Goal: Task Accomplishment & Management: Use online tool/utility

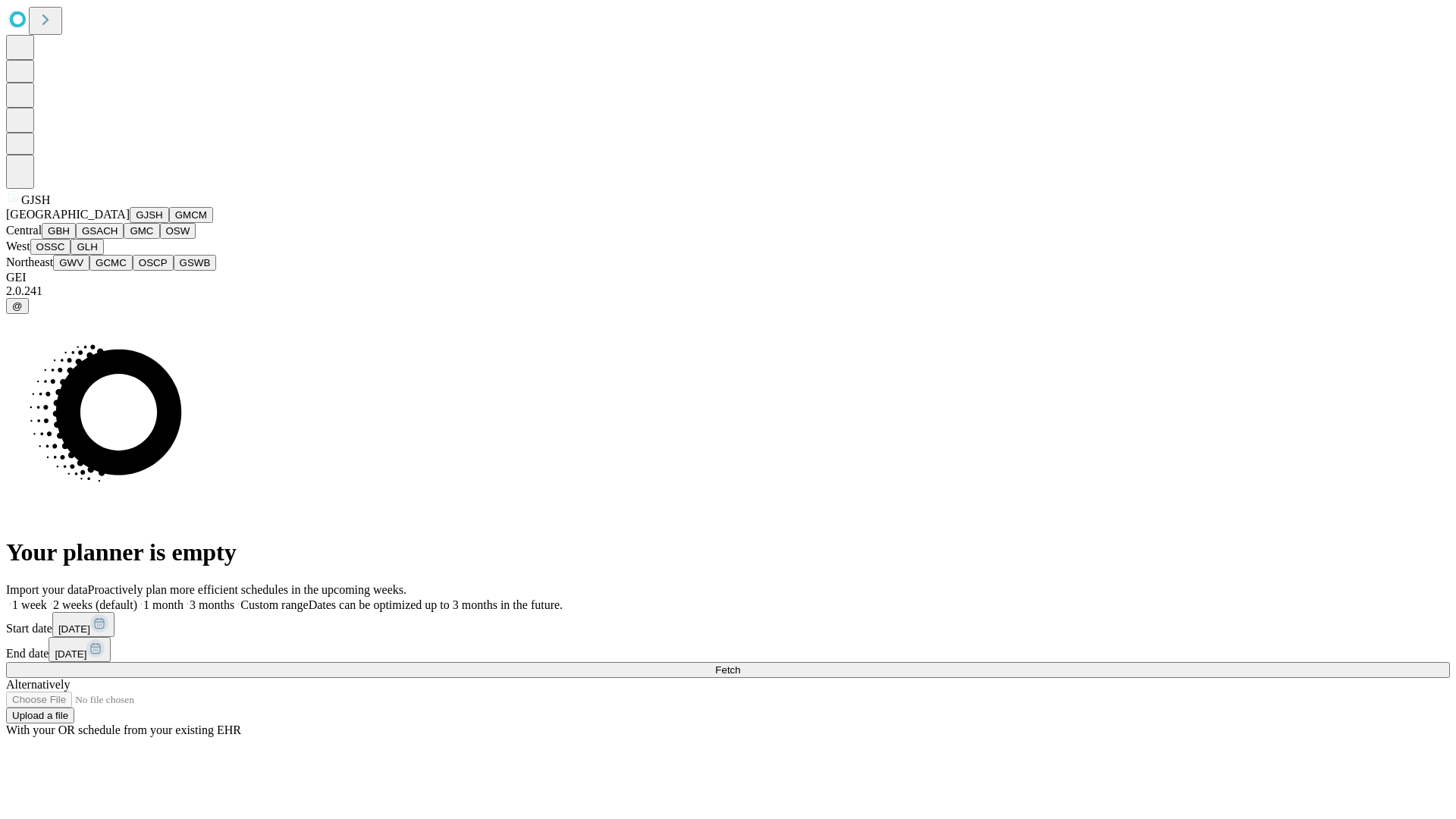
click at [130, 223] on button "GJSH" at bounding box center [149, 215] width 39 height 16
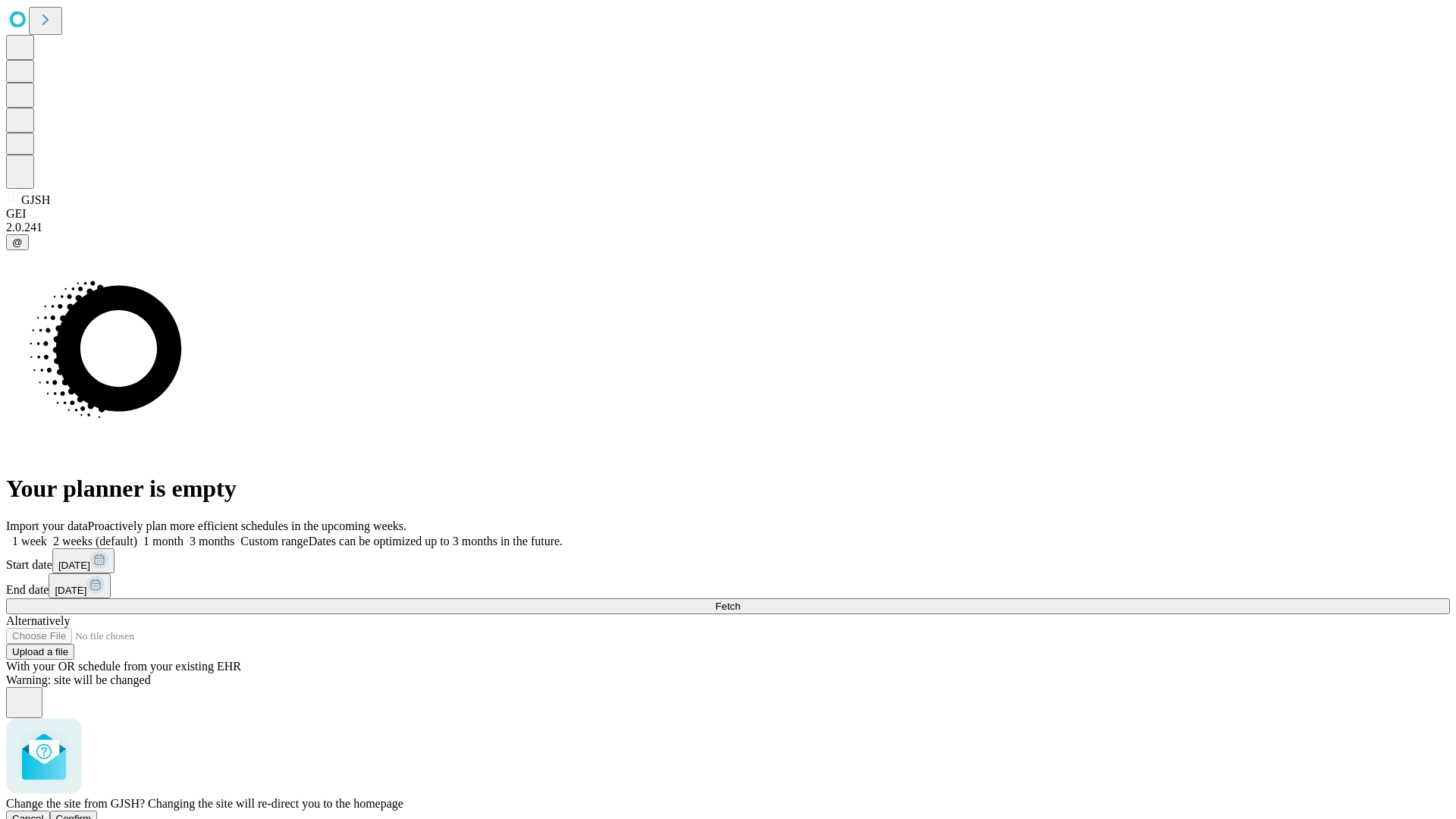
click at [92, 813] on span "Confirm" at bounding box center [73, 819] width 36 height 12
click at [137, 534] on label "2 weeks (default)" at bounding box center [92, 540] width 90 height 12
click at [740, 601] on span "Fetch" at bounding box center [728, 607] width 25 height 12
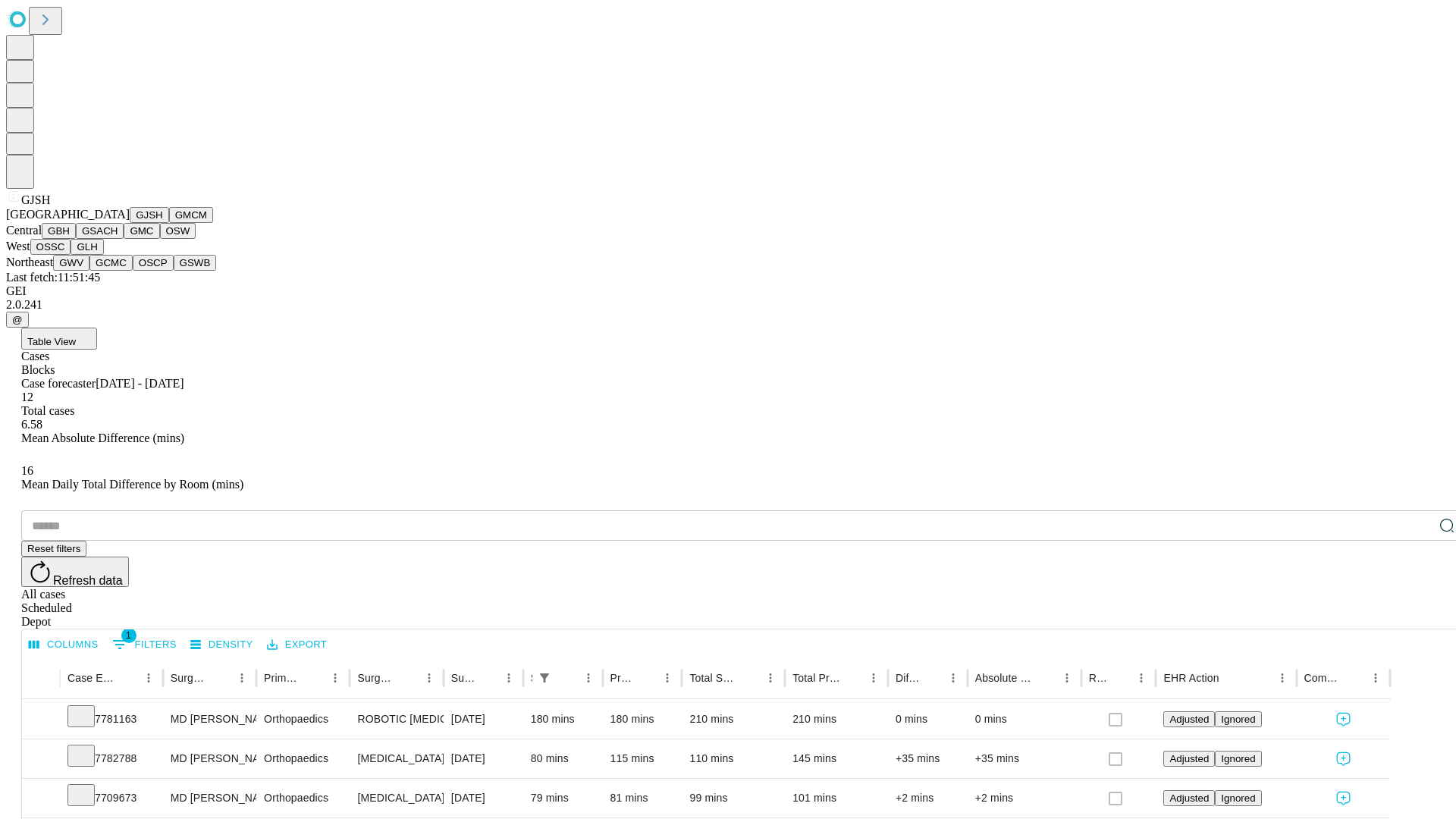
click at [169, 223] on button "GMCM" at bounding box center [191, 215] width 44 height 16
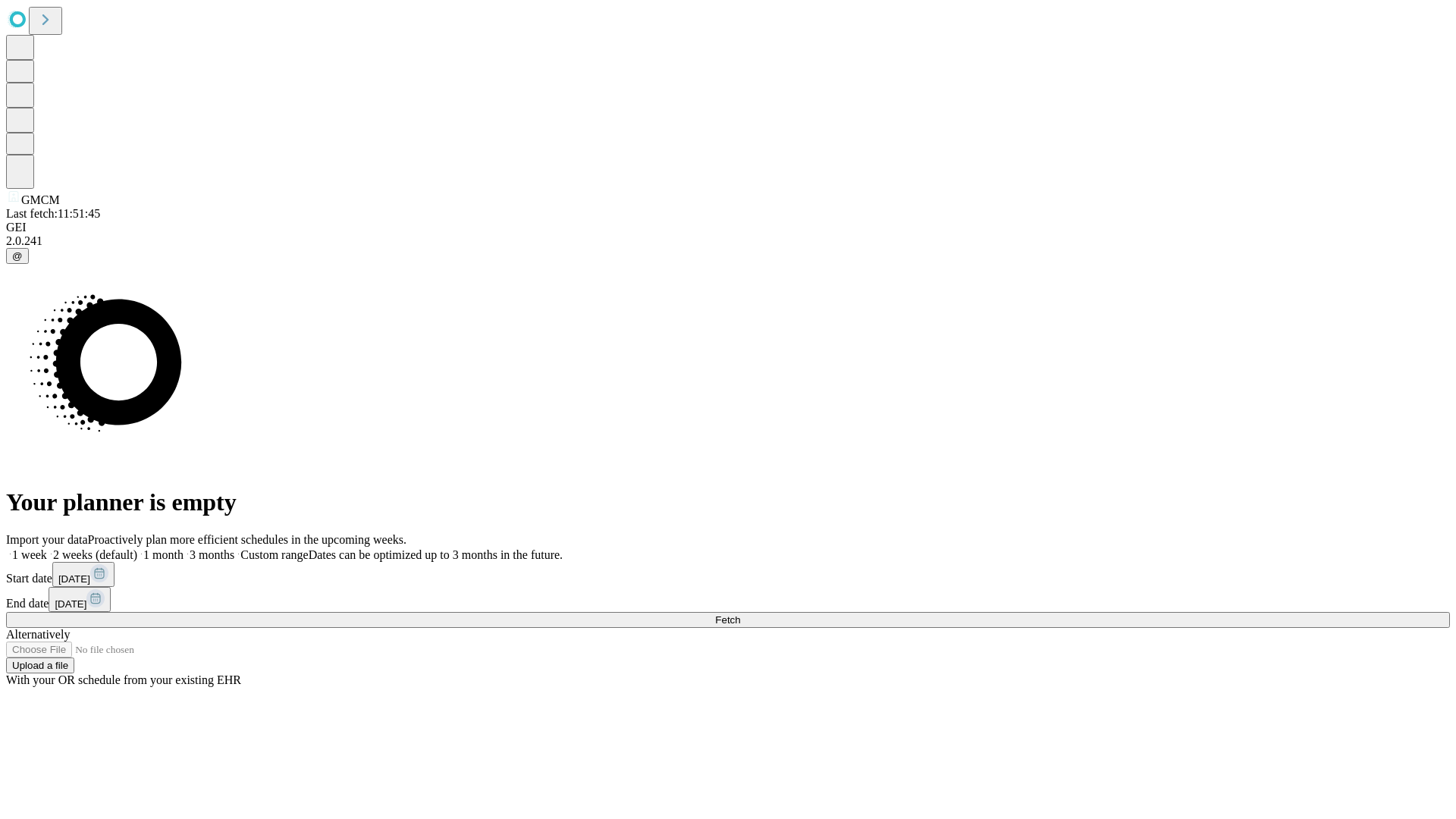
click at [740, 614] on span "Fetch" at bounding box center [728, 620] width 25 height 12
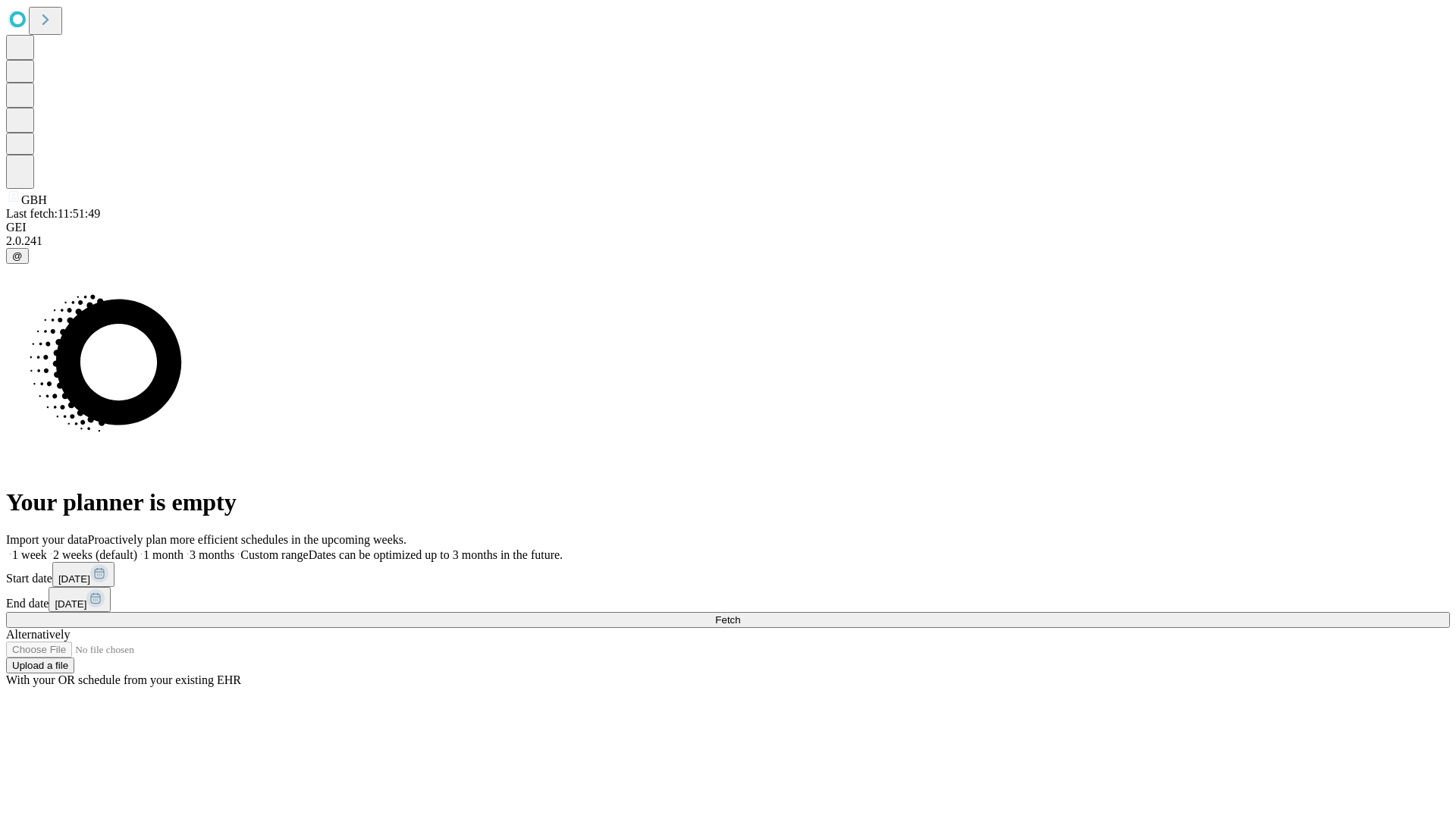
click at [137, 548] on label "2 weeks (default)" at bounding box center [92, 554] width 90 height 12
click at [740, 614] on span "Fetch" at bounding box center [728, 620] width 25 height 12
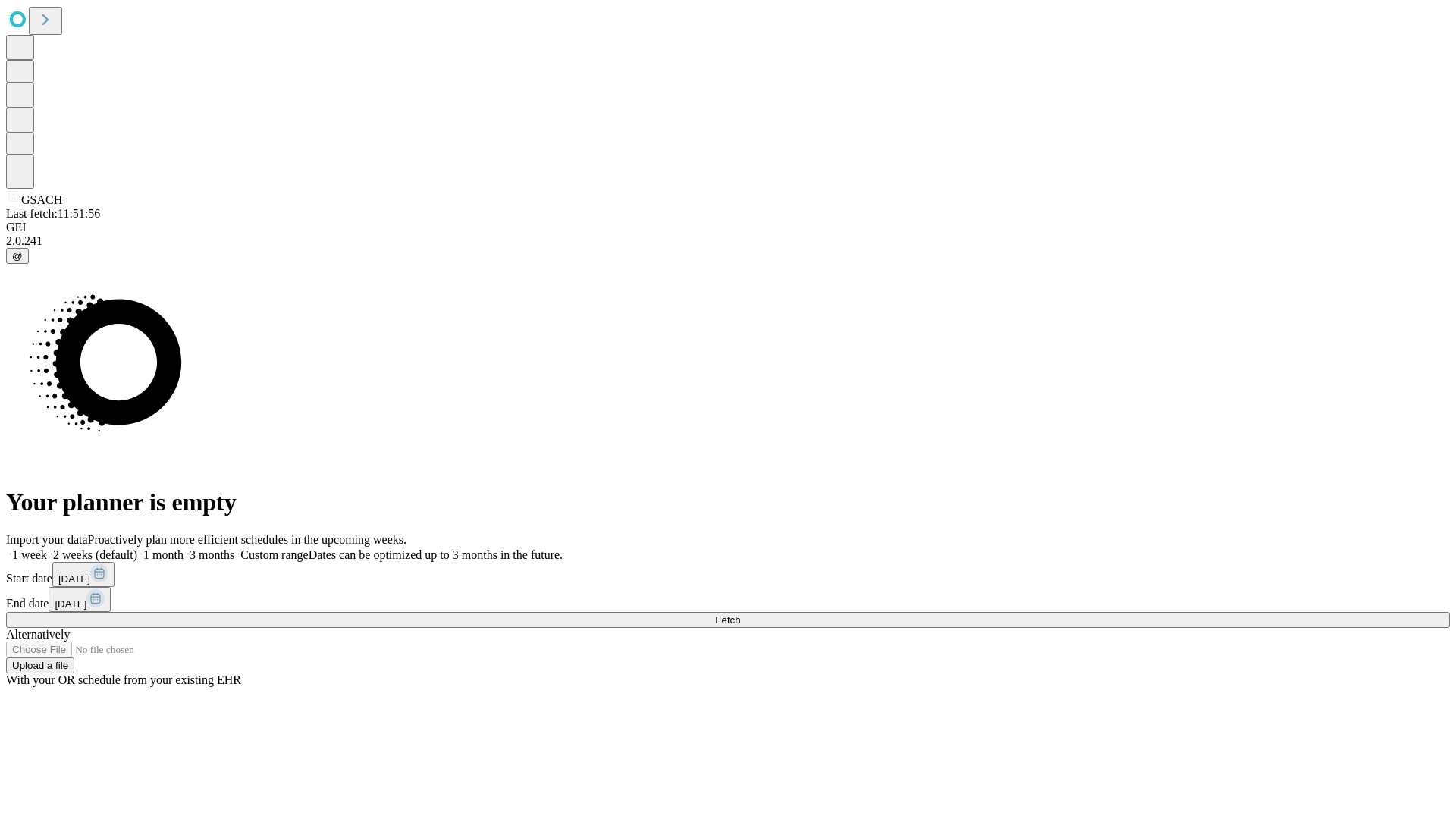
click at [740, 614] on span "Fetch" at bounding box center [728, 620] width 25 height 12
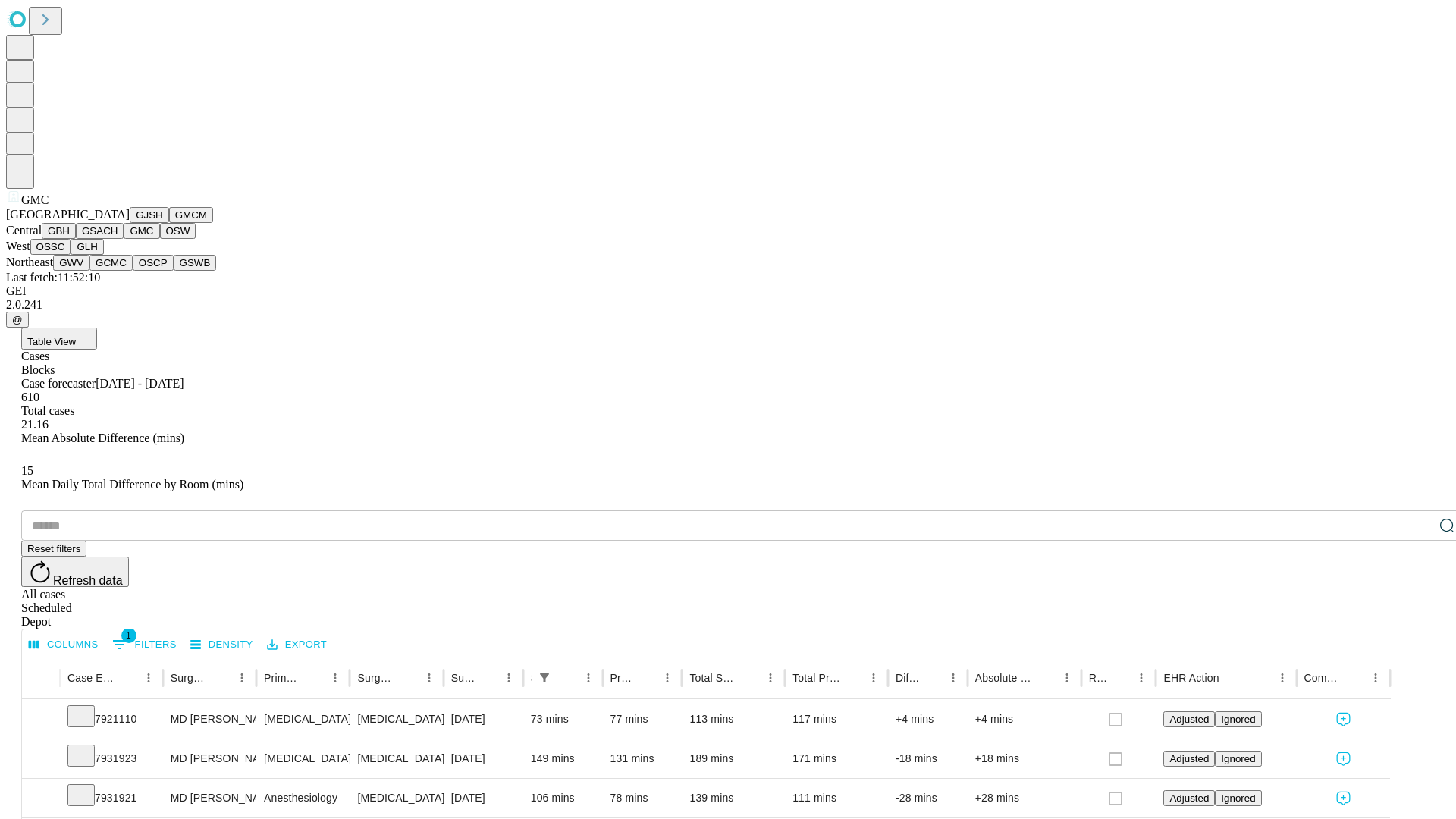
click at [160, 239] on button "OSW" at bounding box center [178, 231] width 37 height 16
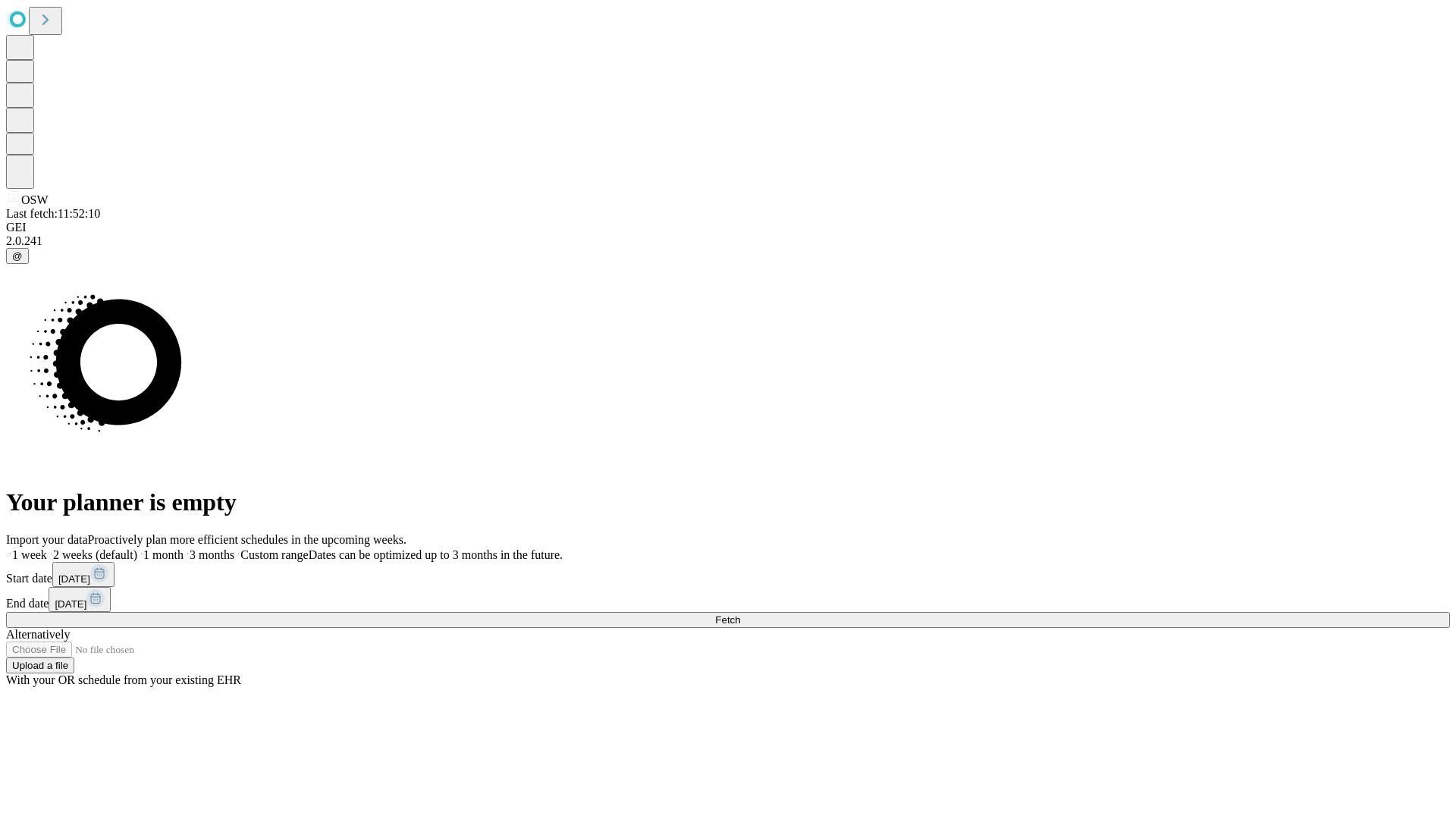
click at [137, 548] on label "2 weeks (default)" at bounding box center [92, 554] width 90 height 12
click at [740, 614] on span "Fetch" at bounding box center [728, 620] width 25 height 12
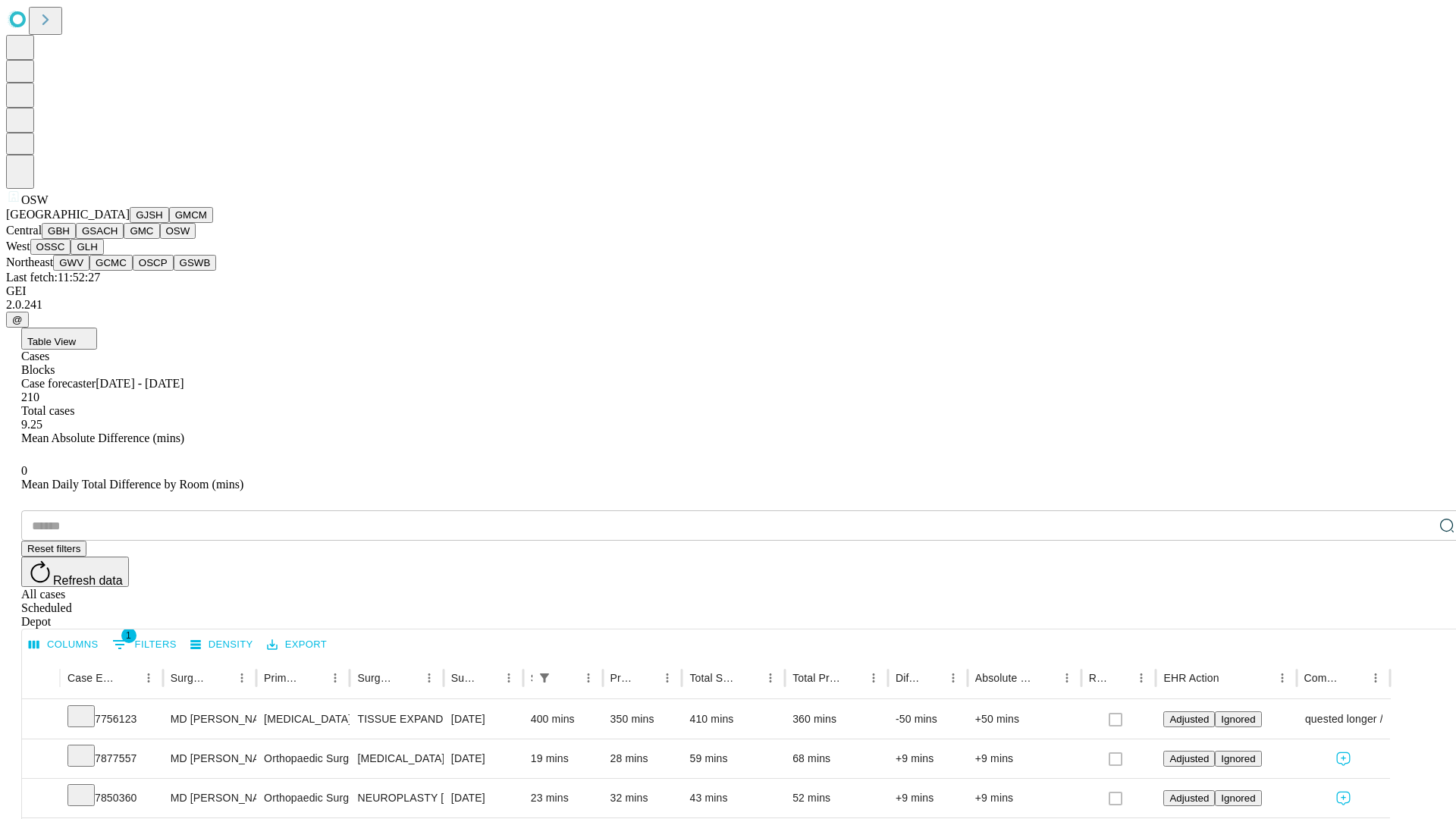
click at [72, 255] on button "OSSC" at bounding box center [50, 246] width 41 height 16
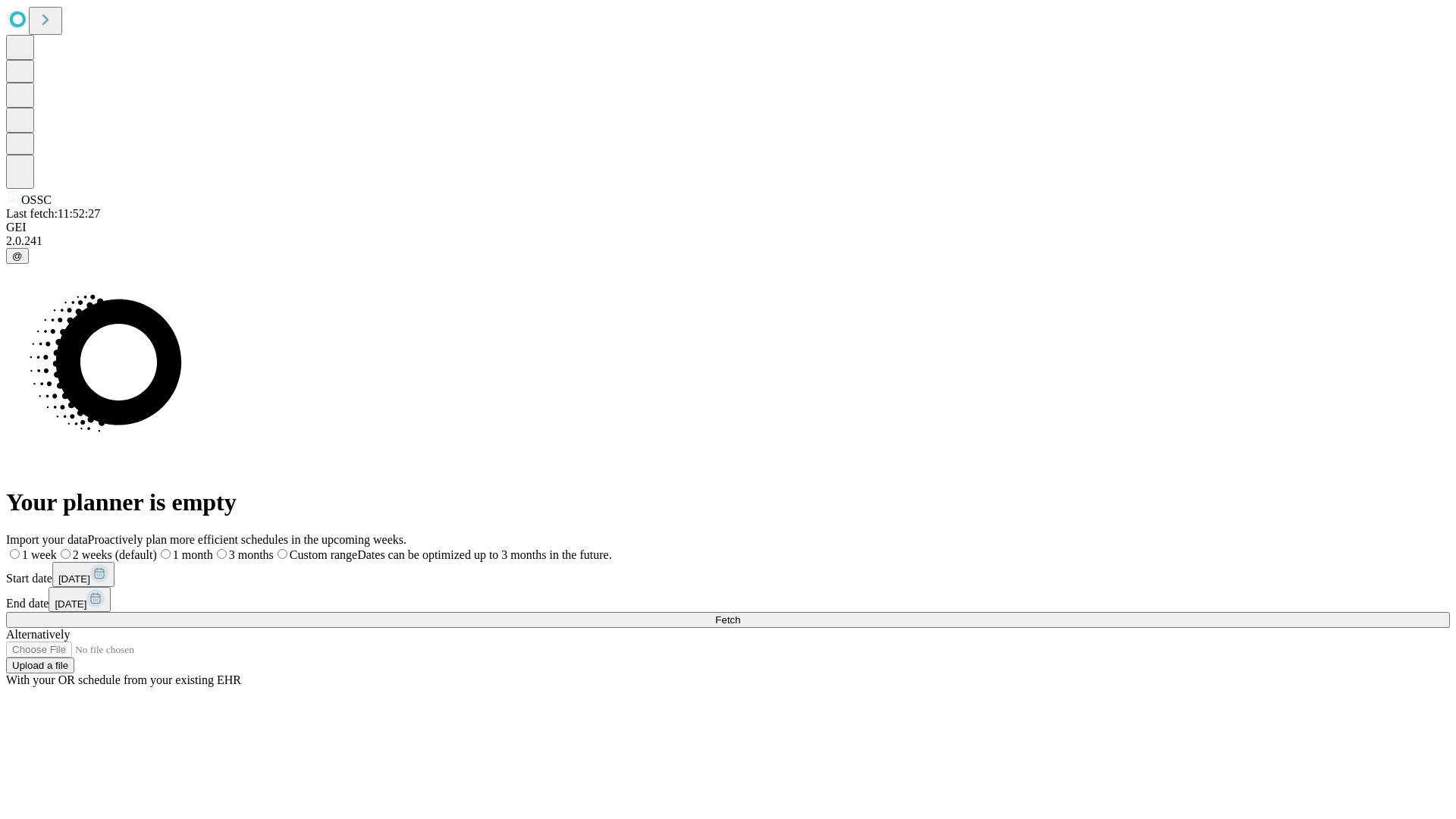
click at [157, 548] on label "2 weeks (default)" at bounding box center [107, 554] width 100 height 12
click at [740, 614] on span "Fetch" at bounding box center [728, 620] width 25 height 12
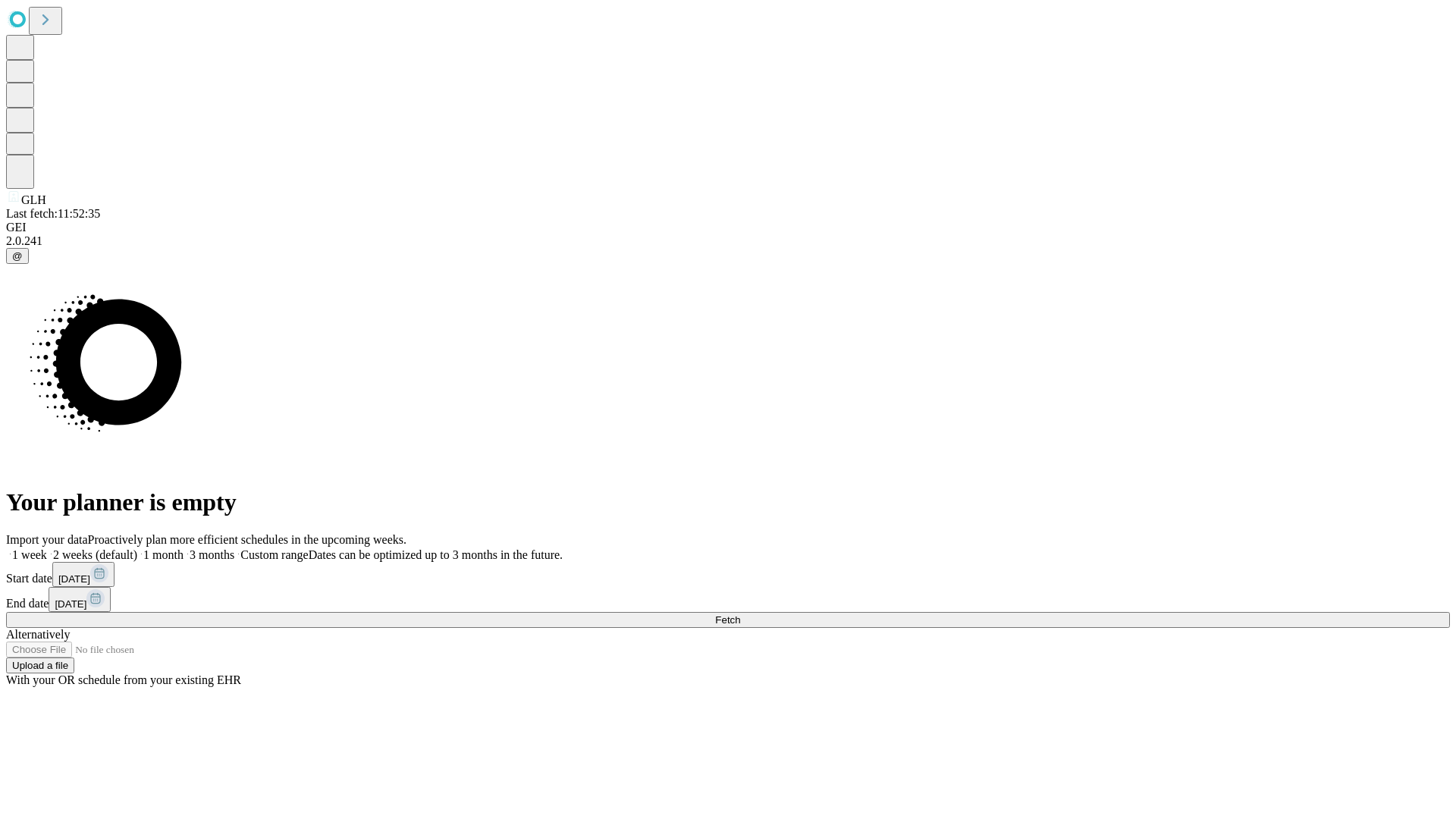
click at [137, 548] on label "2 weeks (default)" at bounding box center [92, 554] width 90 height 12
click at [740, 614] on span "Fetch" at bounding box center [728, 620] width 25 height 12
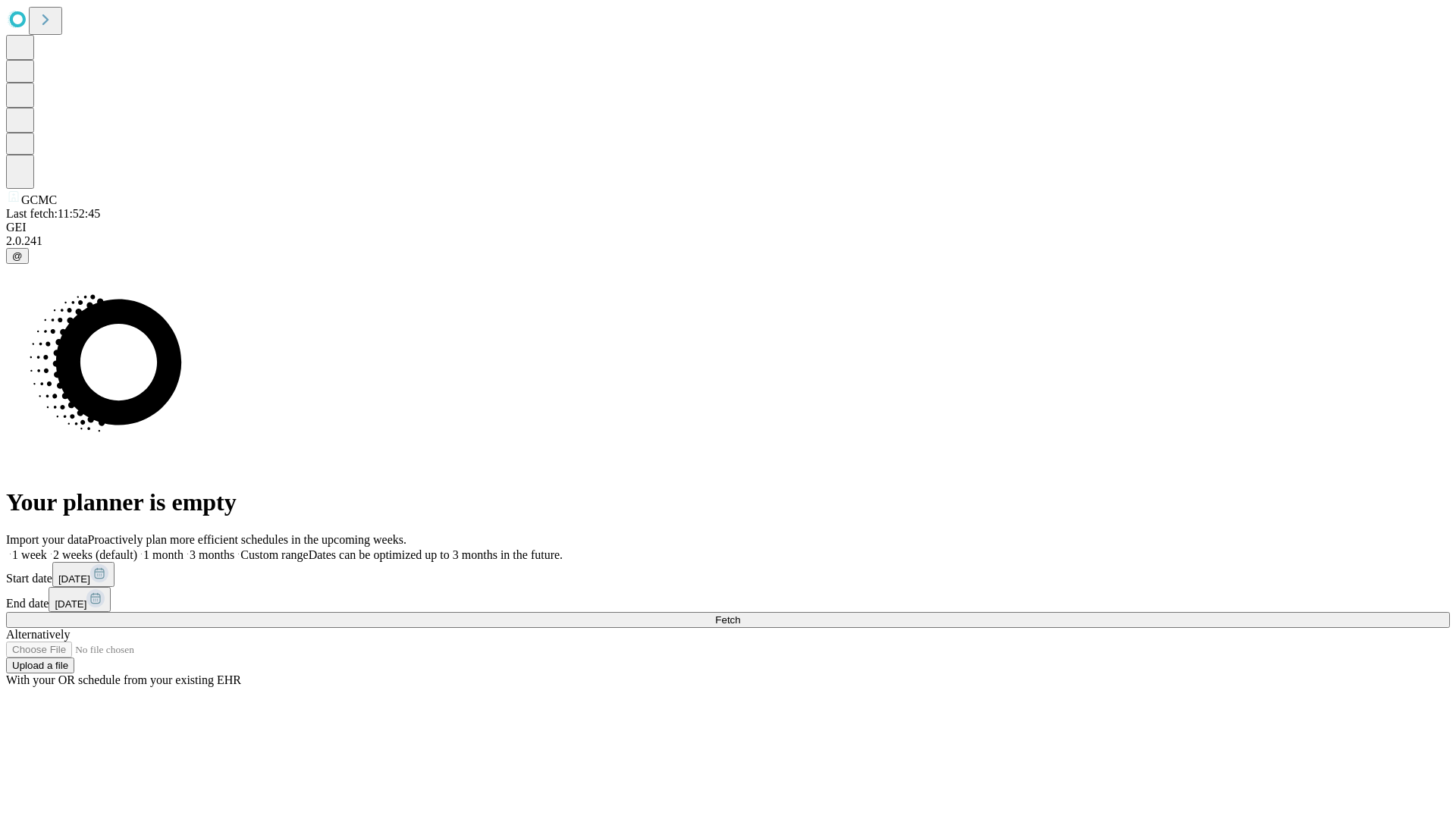
click at [137, 548] on label "2 weeks (default)" at bounding box center [92, 554] width 90 height 12
click at [740, 614] on span "Fetch" at bounding box center [728, 620] width 25 height 12
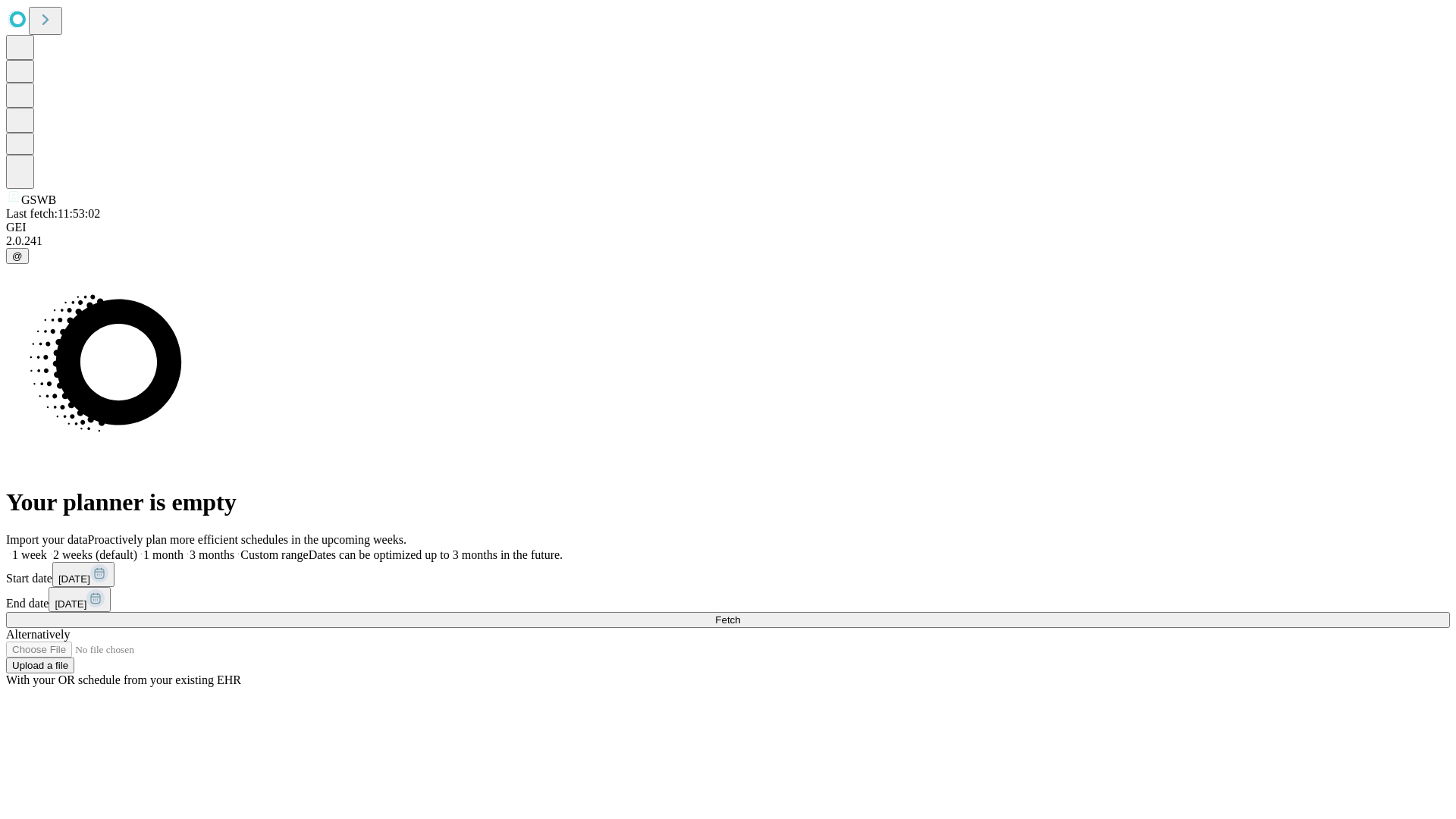
click at [137, 548] on label "2 weeks (default)" at bounding box center [92, 554] width 90 height 12
click at [740, 614] on span "Fetch" at bounding box center [728, 620] width 25 height 12
